Goal: Information Seeking & Learning: Learn about a topic

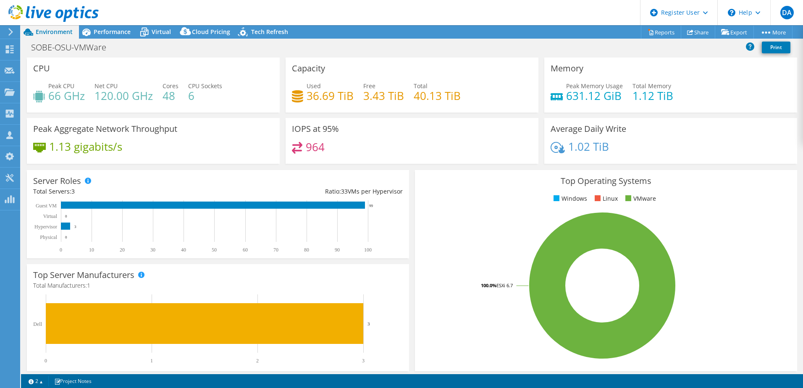
select select "USD"
click at [110, 27] on div "Performance" at bounding box center [108, 31] width 58 height 13
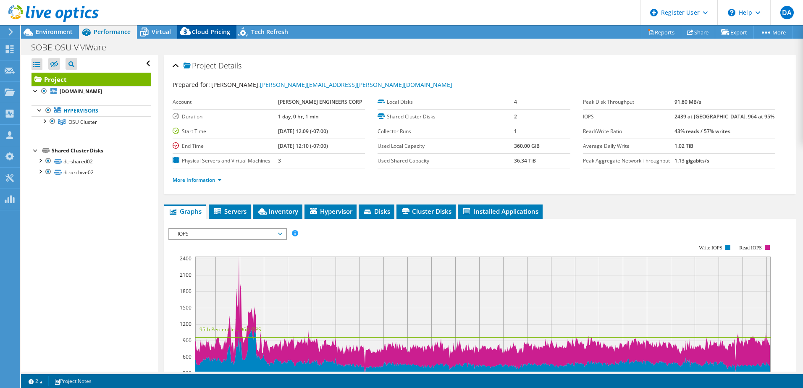
click at [178, 32] on icon at bounding box center [185, 33] width 17 height 17
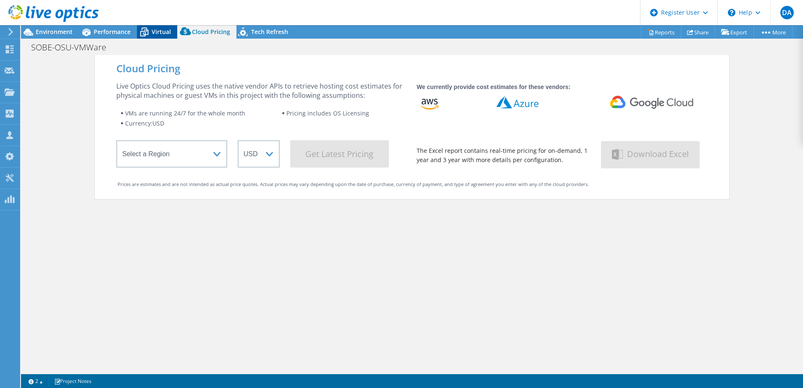
click at [161, 29] on span "Virtual" at bounding box center [161, 32] width 19 height 8
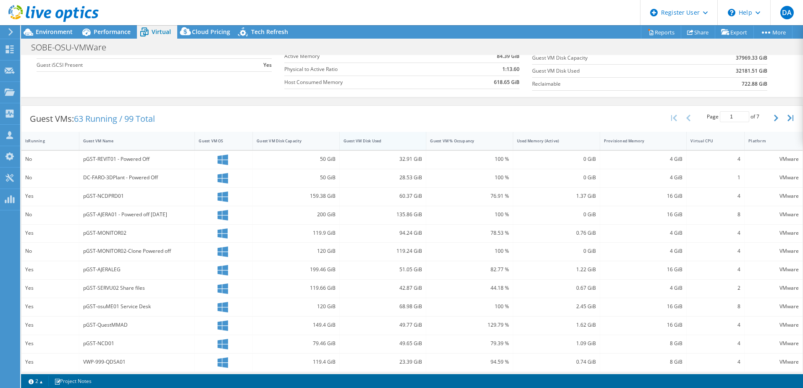
scroll to position [115, 0]
click at [293, 145] on div "Guest VM Disk Capacity" at bounding box center [291, 140] width 76 height 13
click at [373, 151] on div "5.11 GiB" at bounding box center [383, 161] width 87 height 20
click at [366, 139] on div "Guest VM Disk Used" at bounding box center [377, 140] width 69 height 5
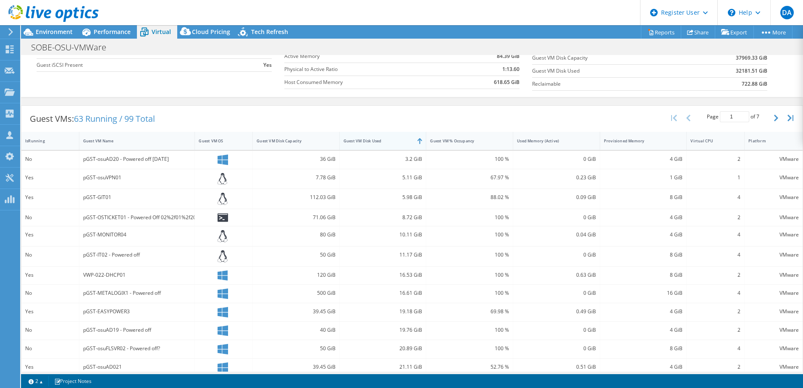
click at [410, 146] on div "Guest VM Disk Used" at bounding box center [378, 140] width 76 height 13
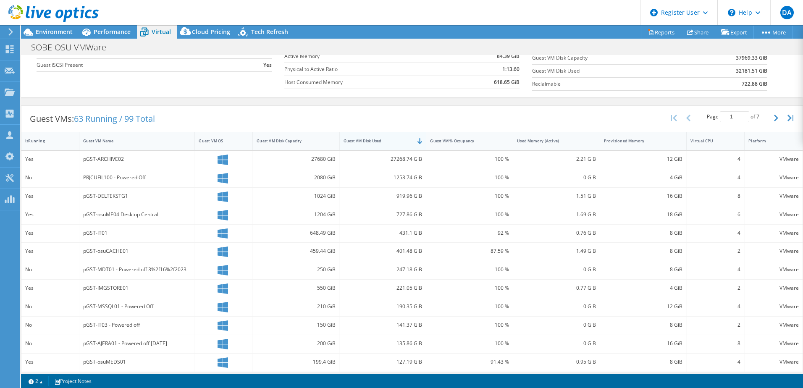
click at [410, 146] on div "Guest VM Disk Used" at bounding box center [378, 140] width 76 height 13
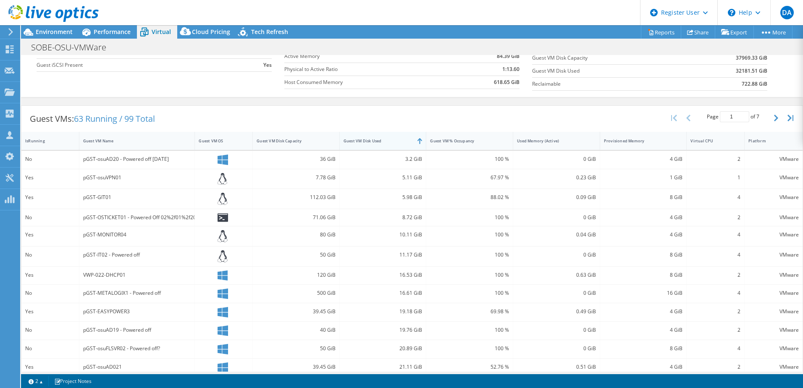
click at [409, 138] on div "Guest VM Disk Used" at bounding box center [377, 140] width 69 height 5
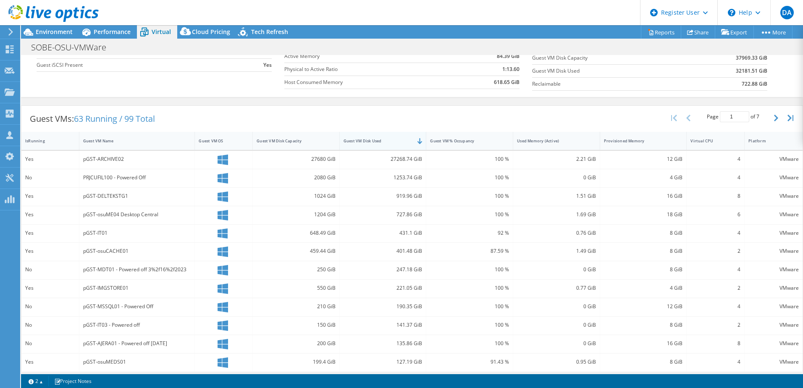
click at [409, 138] on div "Guest VM Disk Used" at bounding box center [377, 140] width 69 height 5
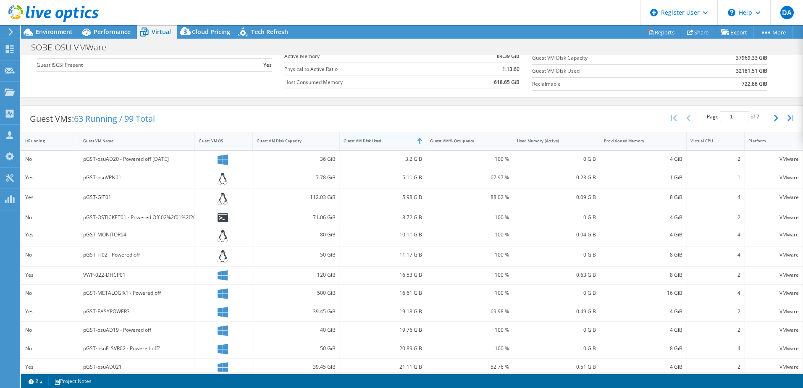
click at [409, 138] on div "Guest VM Disk Used" at bounding box center [377, 140] width 69 height 5
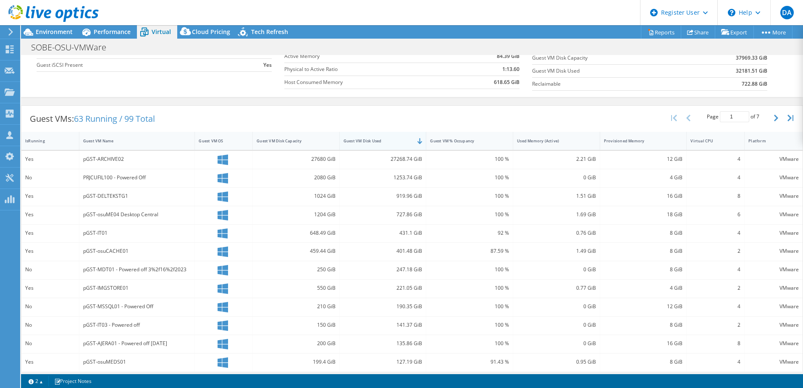
click at [409, 138] on div "Guest VM Disk Used" at bounding box center [377, 140] width 69 height 5
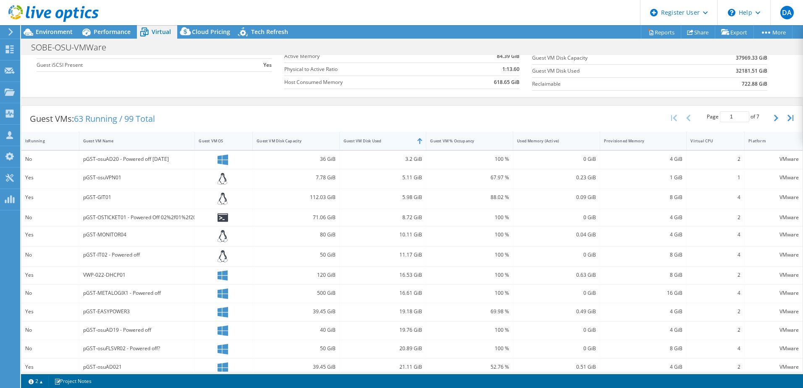
click at [409, 138] on div "Guest VM Disk Used" at bounding box center [377, 140] width 69 height 5
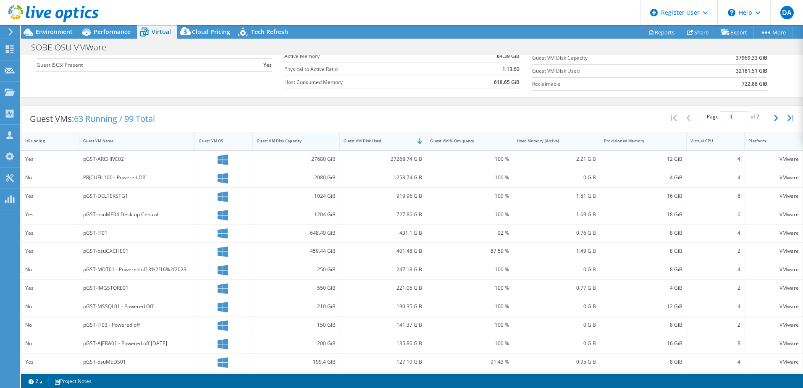
click at [292, 140] on div "Guest VM Disk Capacity" at bounding box center [291, 140] width 69 height 5
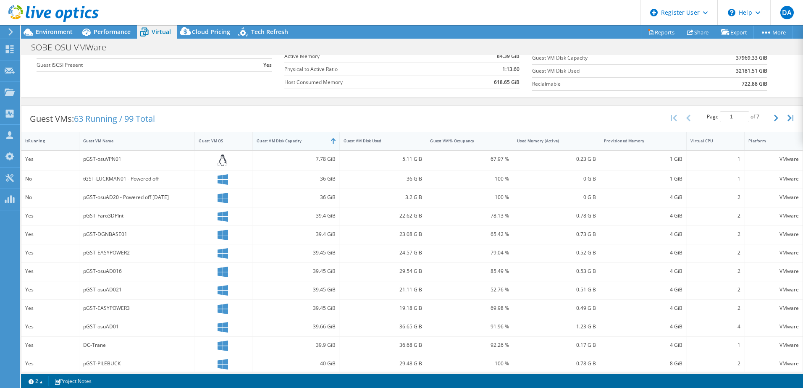
click at [292, 140] on div "Guest VM Disk Capacity" at bounding box center [291, 140] width 69 height 5
click at [414, 143] on div "Guest VM Disk Used" at bounding box center [383, 141] width 87 height 18
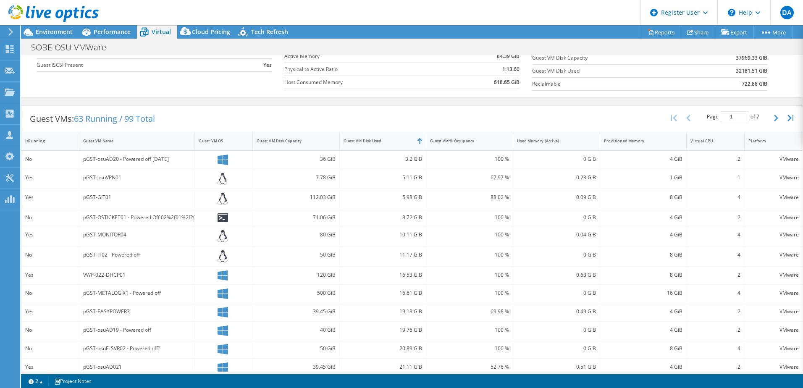
click at [399, 141] on div "Guest VM Disk Used" at bounding box center [377, 140] width 69 height 5
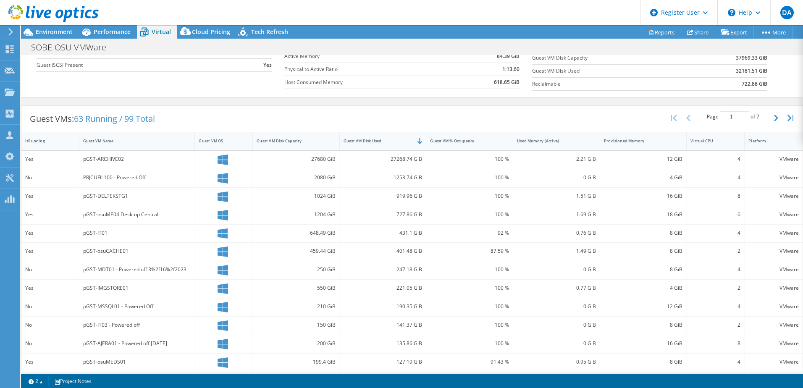
scroll to position [0, 0]
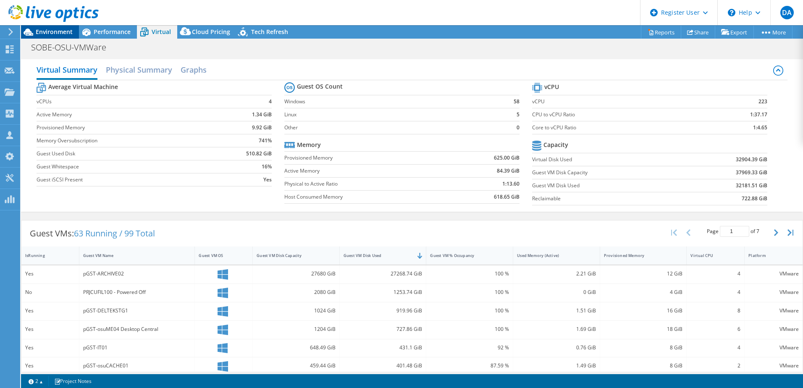
click at [50, 31] on span "Environment" at bounding box center [54, 32] width 37 height 8
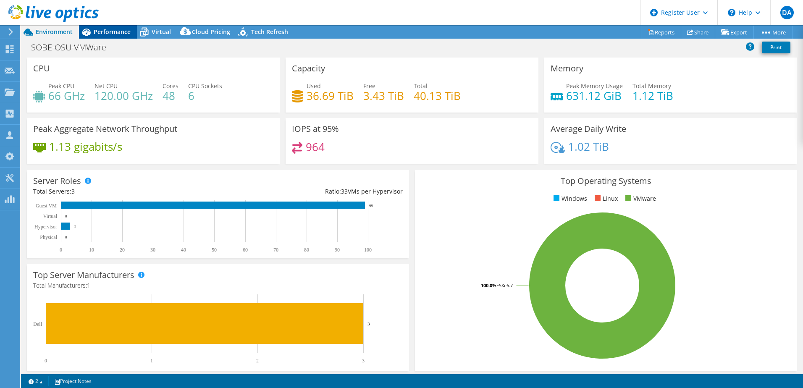
click at [118, 35] on span "Performance" at bounding box center [112, 32] width 37 height 8
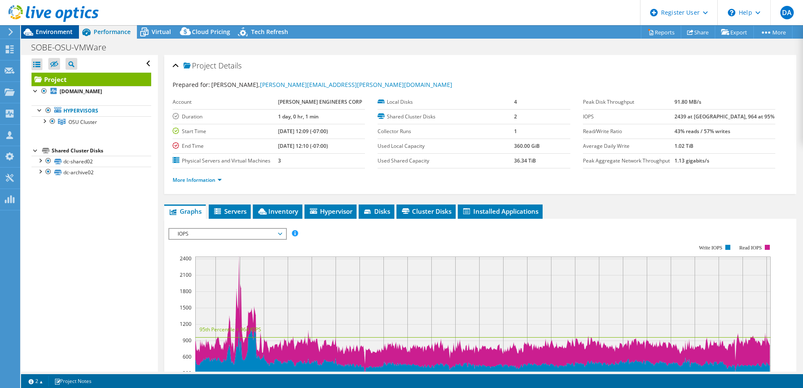
click at [71, 31] on span "Environment" at bounding box center [54, 32] width 37 height 8
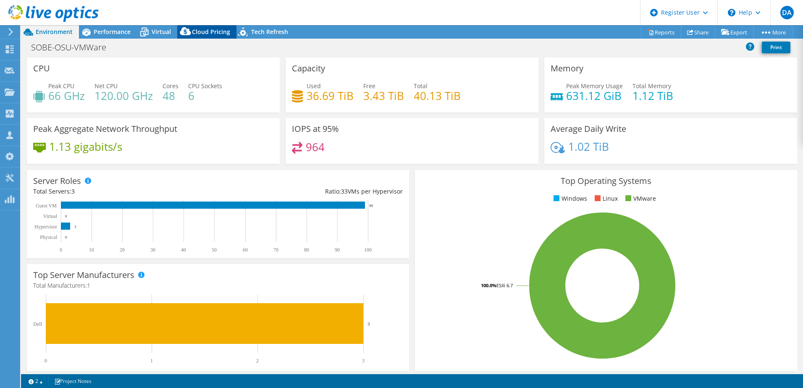
click at [209, 33] on span "Cloud Pricing" at bounding box center [211, 32] width 38 height 8
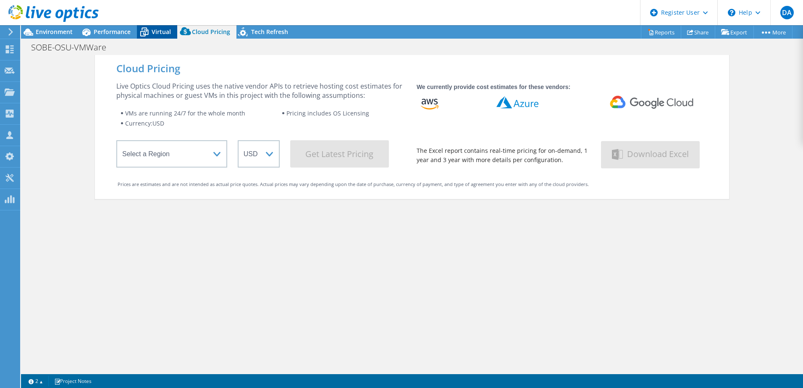
click at [154, 29] on span "Virtual" at bounding box center [161, 32] width 19 height 8
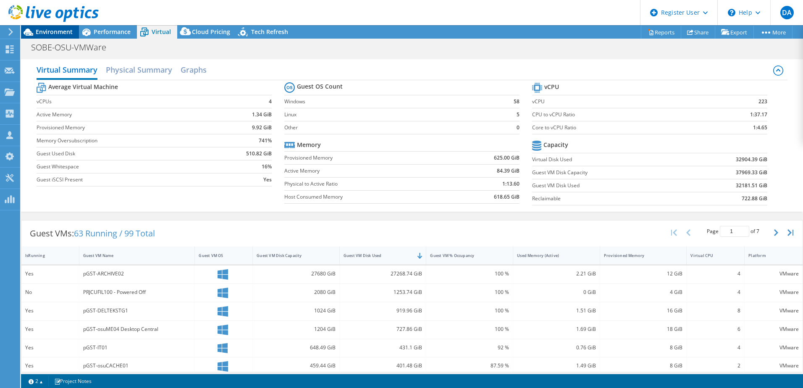
click at [68, 32] on span "Environment" at bounding box center [54, 32] width 37 height 8
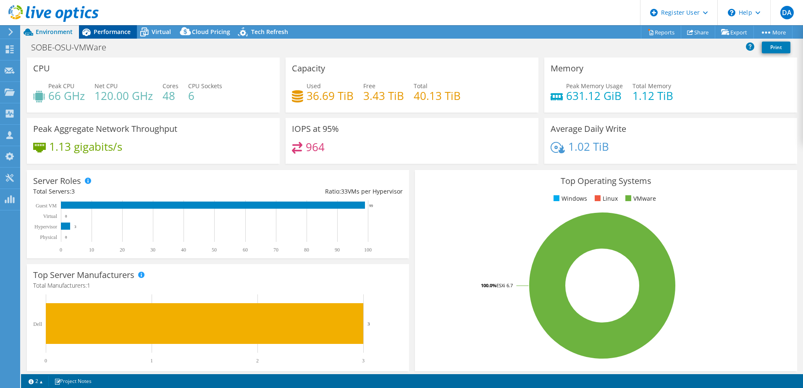
click at [113, 30] on span "Performance" at bounding box center [112, 32] width 37 height 8
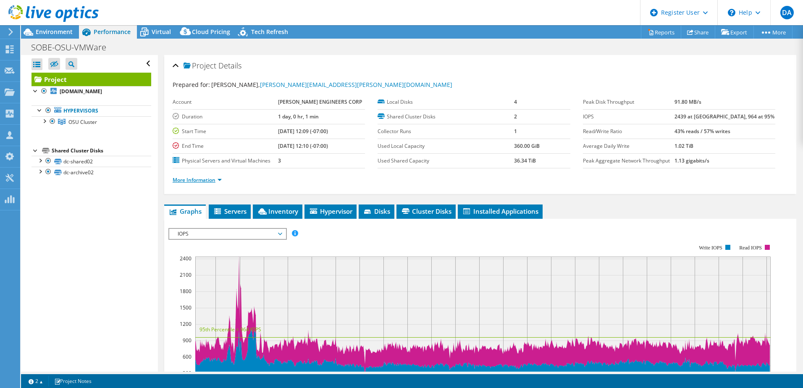
click at [194, 179] on link "More Information" at bounding box center [197, 179] width 49 height 7
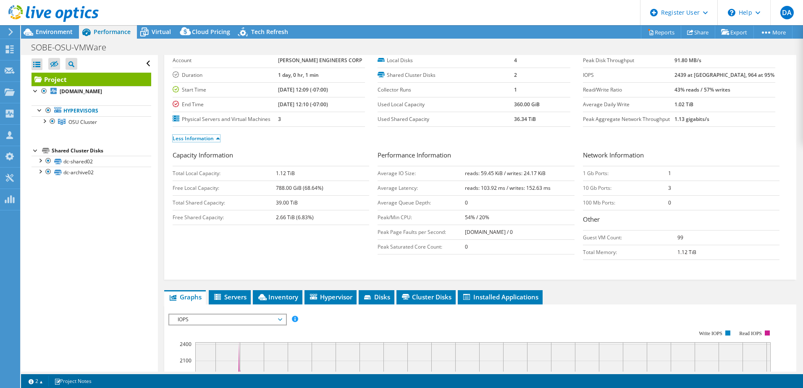
scroll to position [41, 0]
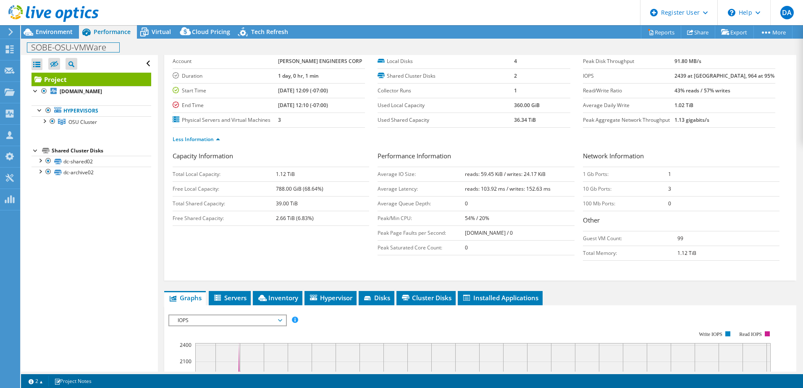
click at [71, 39] on div "SOBE-OSU-VMWare Print" at bounding box center [412, 47] width 782 height 16
click at [64, 37] on div "Environment" at bounding box center [50, 31] width 58 height 13
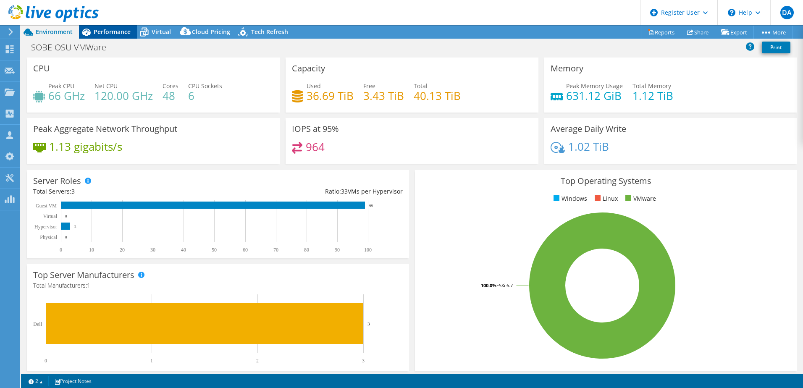
click at [110, 30] on span "Performance" at bounding box center [112, 32] width 37 height 8
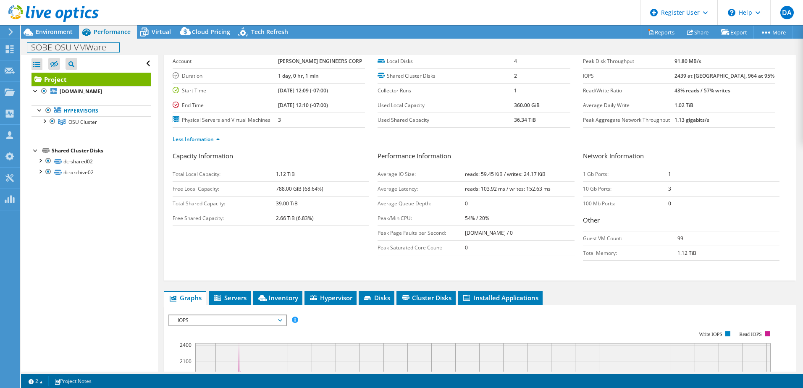
click at [47, 40] on div "SOBE-OSU-VMWare Print" at bounding box center [412, 47] width 782 height 16
click at [47, 34] on span "Environment" at bounding box center [54, 32] width 37 height 8
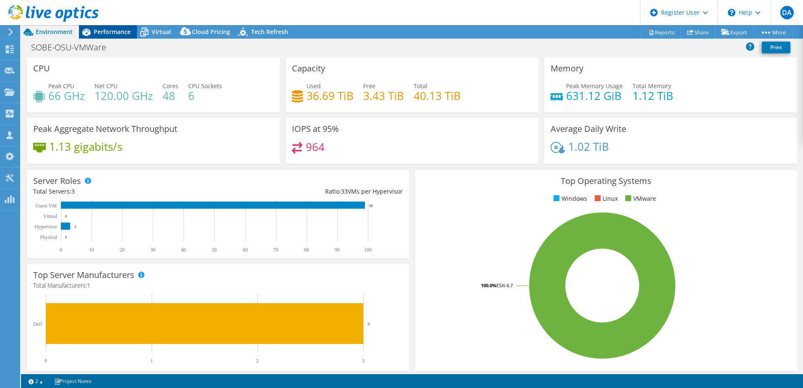
click at [103, 38] on div "Performance" at bounding box center [108, 31] width 58 height 13
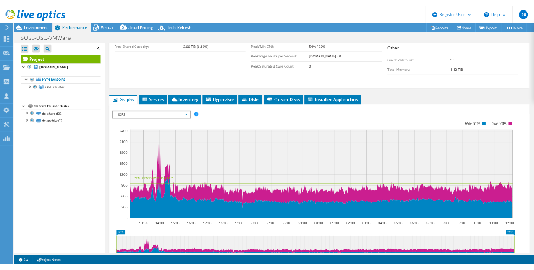
scroll to position [199, 0]
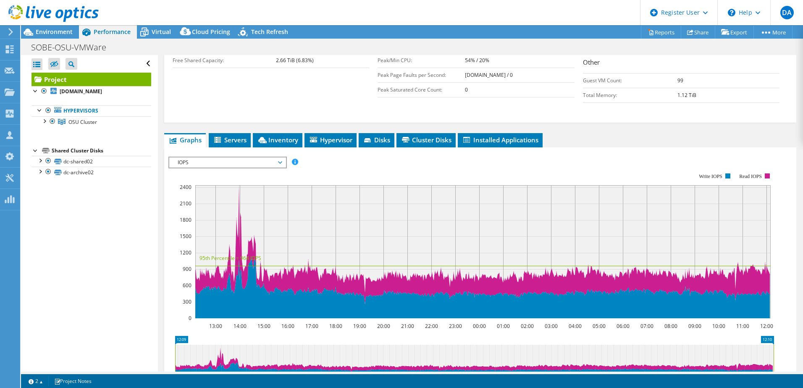
click at [193, 167] on span "IOPS" at bounding box center [227, 162] width 108 height 10
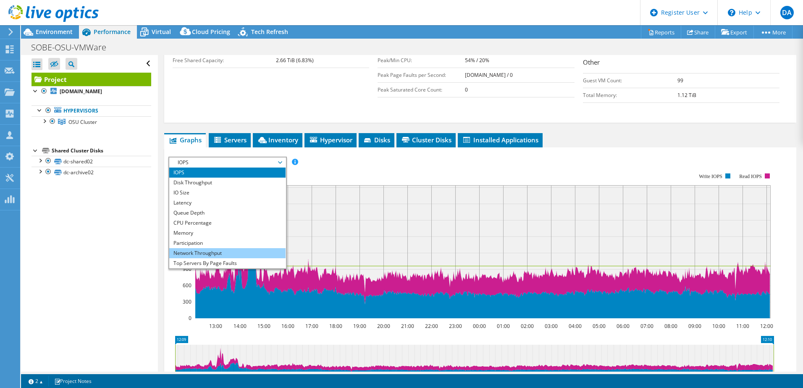
click at [221, 255] on li "Network Throughput" at bounding box center [227, 253] width 116 height 10
